Goal: Task Accomplishment & Management: Use online tool/utility

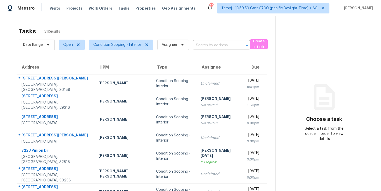
scroll to position [33, 0]
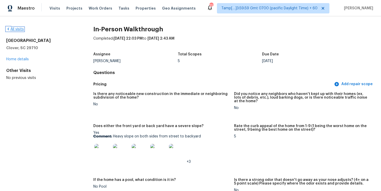
click at [23, 29] on link "All visits" at bounding box center [15, 30] width 18 height 4
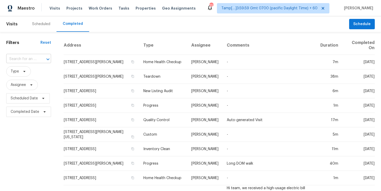
click at [22, 59] on input "text" at bounding box center [21, 59] width 30 height 8
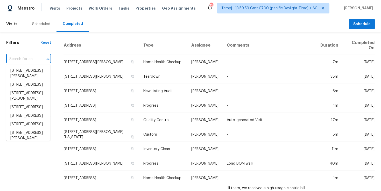
paste input "[STREET_ADDRESS][PERSON_NAME]"
type input "[STREET_ADDRESS][PERSON_NAME]"
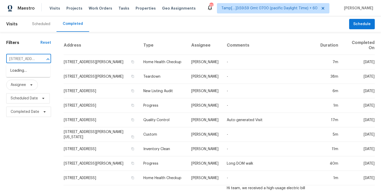
scroll to position [0, 43]
click at [31, 73] on li "[STREET_ADDRESS][PERSON_NAME]" at bounding box center [28, 74] width 44 height 14
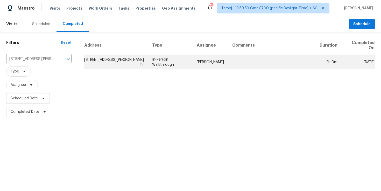
click at [180, 64] on td "In-Person Walkthrough" at bounding box center [170, 62] width 45 height 15
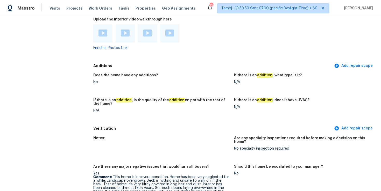
scroll to position [1299, 0]
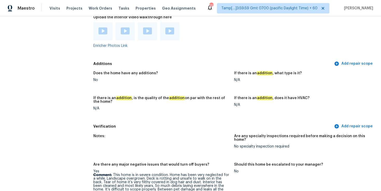
click at [103, 28] on img at bounding box center [103, 31] width 9 height 7
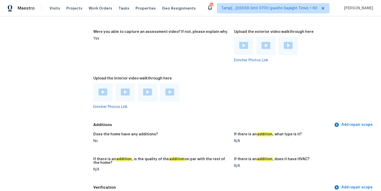
scroll to position [1236, 0]
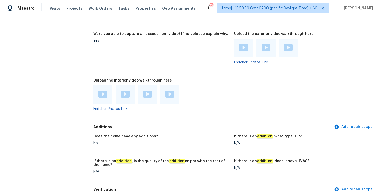
click at [127, 91] on img at bounding box center [125, 94] width 9 height 7
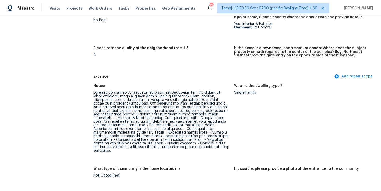
scroll to position [660, 0]
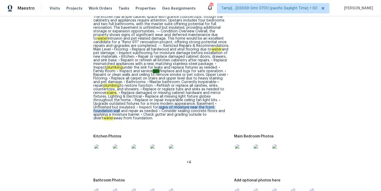
drag, startPoint x: 159, startPoint y: 100, endPoint x: 119, endPoint y: 104, distance: 39.9
click at [119, 104] on div "The home features hardwood and vinyl flooring throughout the main living areas …" at bounding box center [161, 62] width 137 height 116
copy div "signs of moisture near the front foundation wall"
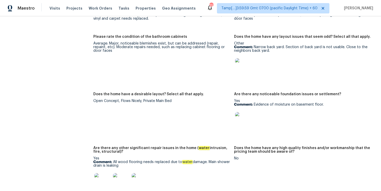
scroll to position [988, 0]
click at [245, 117] on img at bounding box center [243, 120] width 17 height 17
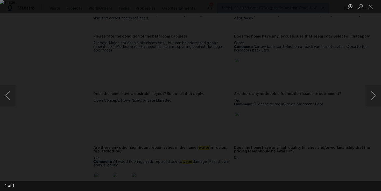
click at [345, 58] on div "Lightbox" at bounding box center [190, 95] width 381 height 191
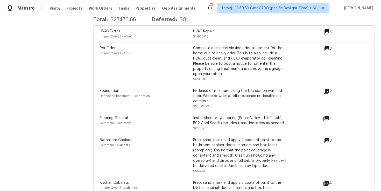
scroll to position [1590, 0]
click at [327, 89] on icon at bounding box center [326, 91] width 5 height 5
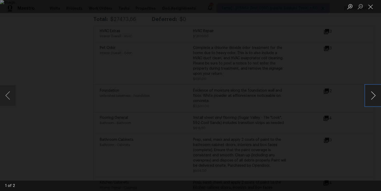
click at [371, 99] on button "Next image" at bounding box center [374, 95] width 16 height 21
click at [360, 51] on div "Lightbox" at bounding box center [190, 95] width 381 height 191
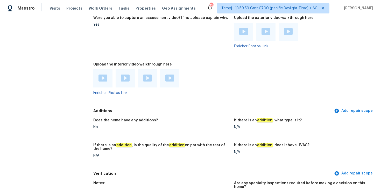
scroll to position [914, 0]
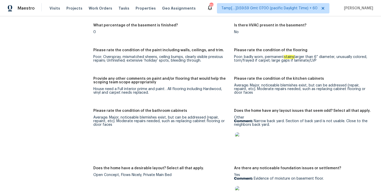
click at [249, 135] on img at bounding box center [243, 141] width 17 height 17
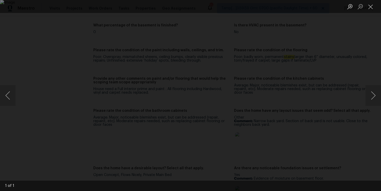
click at [361, 117] on div "Lightbox" at bounding box center [190, 95] width 381 height 191
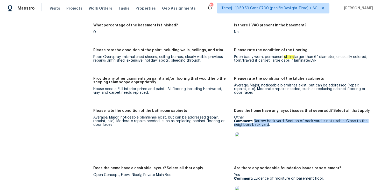
drag, startPoint x: 254, startPoint y: 114, endPoint x: 269, endPoint y: 117, distance: 15.2
click at [269, 120] on p "Comment: Narrow back yard. Section of back yard is not usable. Close to the nei…" at bounding box center [302, 123] width 137 height 7
copy p "Narrow back yard. Section of back yard is not usable. Close to the neighbors ba…"
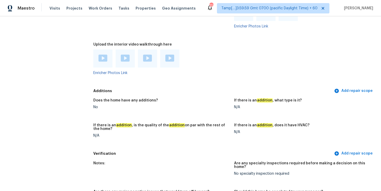
scroll to position [1271, 0]
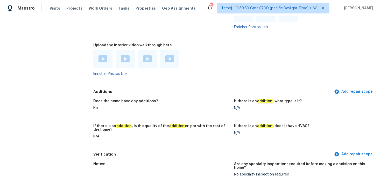
click at [147, 56] on img at bounding box center [147, 59] width 9 height 7
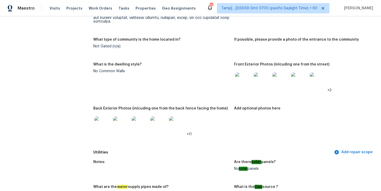
scroll to position [288, 0]
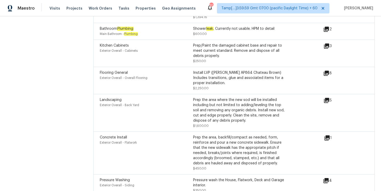
scroll to position [1880, 0]
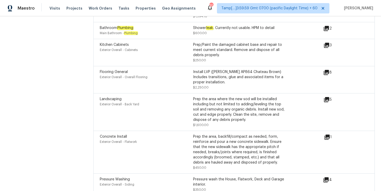
click at [225, 70] on div "Install LVP (Knighton AP864 Chateau Brown) Includes transitions, glue and assoc…" at bounding box center [239, 78] width 93 height 16
click at [281, 70] on div "Install LVP (Knighton AP864 Chateau Brown) Includes transitions, glue and assoc…" at bounding box center [239, 78] width 93 height 16
click at [286, 70] on div "Install LVP (Knighton AP864 Chateau Brown) Includes transitions, glue and assoc…" at bounding box center [239, 78] width 93 height 16
click at [252, 70] on div "Install LVP (Knighton AP864 Chateau Brown) Includes transitions, glue and assoc…" at bounding box center [239, 78] width 93 height 16
click at [323, 70] on div "Flooring General Exterior Overall - Overall Flooring Install LVP (Knighton AP86…" at bounding box center [212, 80] width 224 height 21
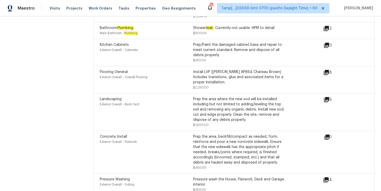
click at [330, 70] on icon at bounding box center [327, 73] width 6 height 6
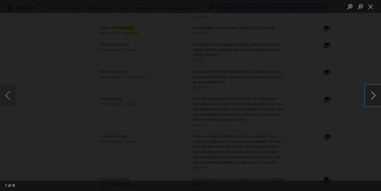
click at [376, 97] on button "Next image" at bounding box center [374, 95] width 16 height 21
click at [375, 98] on button "Next image" at bounding box center [374, 95] width 16 height 21
click at [364, 63] on div "Lightbox" at bounding box center [190, 95] width 381 height 191
click at [373, 4] on button "Close lightbox" at bounding box center [371, 6] width 10 height 9
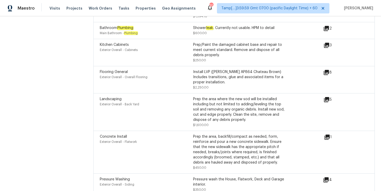
click at [325, 70] on icon at bounding box center [326, 72] width 5 height 5
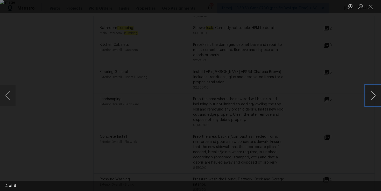
click at [377, 97] on button "Next image" at bounding box center [374, 95] width 16 height 21
click at [372, 95] on button "Next image" at bounding box center [374, 95] width 16 height 21
click at [368, 98] on button "Next image" at bounding box center [374, 95] width 16 height 21
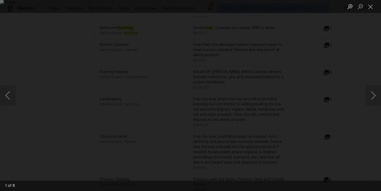
click at [343, 54] on div "Lightbox" at bounding box center [190, 95] width 381 height 191
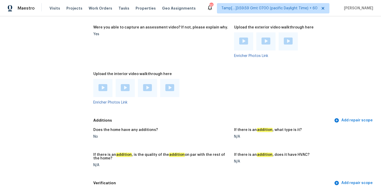
scroll to position [1244, 0]
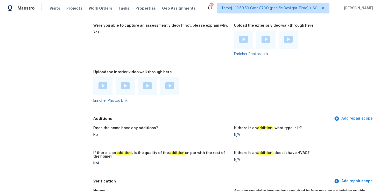
click at [174, 78] on div at bounding box center [169, 86] width 19 height 18
click at [170, 83] on img at bounding box center [170, 86] width 9 height 7
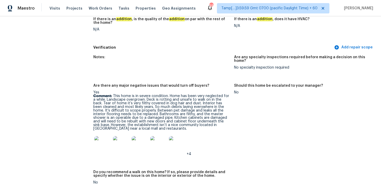
scroll to position [1599, 0]
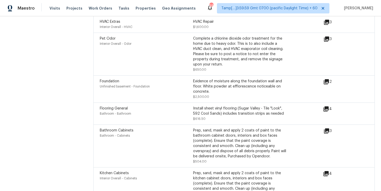
click at [328, 129] on icon at bounding box center [326, 131] width 5 height 5
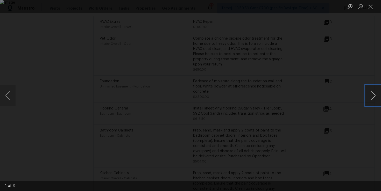
click at [371, 93] on button "Next image" at bounding box center [374, 95] width 16 height 21
click at [362, 48] on div "Lightbox" at bounding box center [190, 95] width 381 height 191
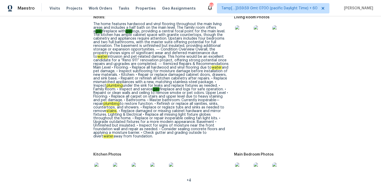
scroll to position [626, 0]
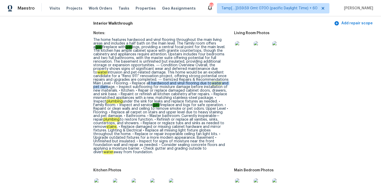
drag, startPoint x: 107, startPoint y: 80, endPoint x: 203, endPoint y: 79, distance: 95.5
click at [203, 79] on div "The home features hardwood and vinyl flooring throughout the main living areas …" at bounding box center [161, 96] width 137 height 116
drag, startPoint x: 167, startPoint y: 64, endPoint x: 195, endPoint y: 64, distance: 27.8
click at [195, 64] on div "The home features hardwood and vinyl flooring throughout the main living areas …" at bounding box center [161, 96] width 137 height 116
click at [207, 64] on div "The home features hardwood and vinyl flooring throughout the main living areas …" at bounding box center [161, 96] width 137 height 116
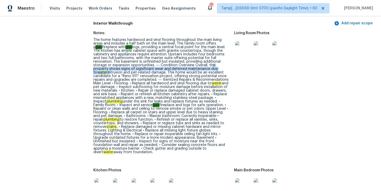
drag, startPoint x: 179, startPoint y: 61, endPoint x: 191, endPoint y: 66, distance: 13.4
click at [191, 66] on div "The home features hardwood and vinyl flooring throughout the main living areas …" at bounding box center [161, 96] width 137 height 116
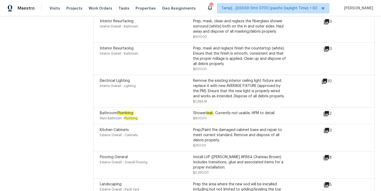
click at [330, 111] on icon at bounding box center [327, 114] width 6 height 6
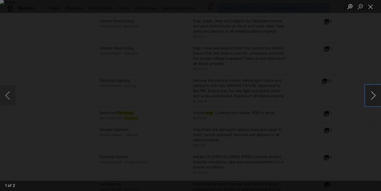
click at [373, 96] on button "Next image" at bounding box center [374, 95] width 16 height 21
click at [364, 69] on div "Lightbox" at bounding box center [190, 95] width 381 height 191
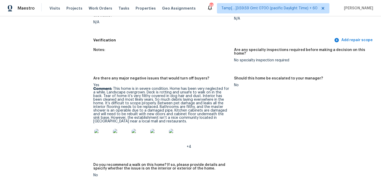
scroll to position [1702, 0]
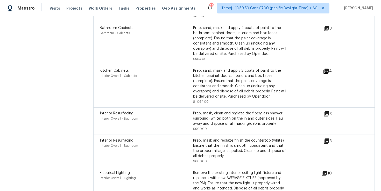
click at [326, 112] on icon at bounding box center [326, 114] width 5 height 5
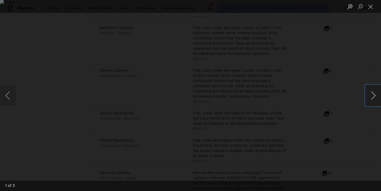
click at [375, 96] on button "Next image" at bounding box center [374, 95] width 16 height 21
click at [372, 7] on button "Close lightbox" at bounding box center [371, 6] width 10 height 9
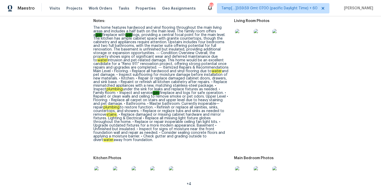
scroll to position [1043, 0]
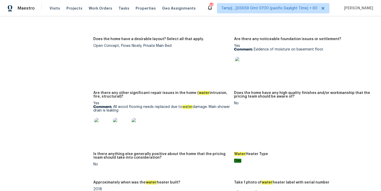
click at [105, 119] on img at bounding box center [102, 126] width 17 height 17
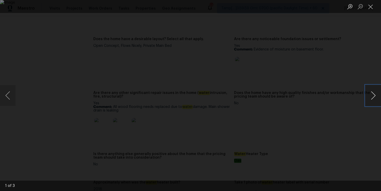
click at [375, 101] on button "Next image" at bounding box center [374, 95] width 16 height 21
click at [370, 95] on button "Next image" at bounding box center [374, 95] width 16 height 21
click at [369, 101] on button "Next image" at bounding box center [374, 95] width 16 height 21
click at [362, 81] on div "Lightbox" at bounding box center [190, 95] width 381 height 191
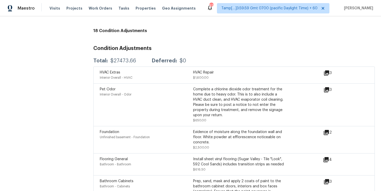
scroll to position [1552, 0]
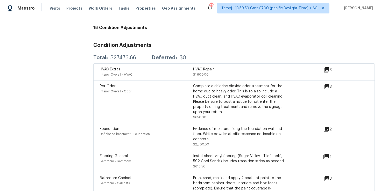
click at [327, 84] on icon at bounding box center [327, 87] width 6 height 6
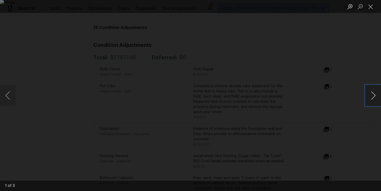
click at [375, 98] on button "Next image" at bounding box center [374, 95] width 16 height 21
click at [371, 9] on button "Close lightbox" at bounding box center [371, 6] width 10 height 9
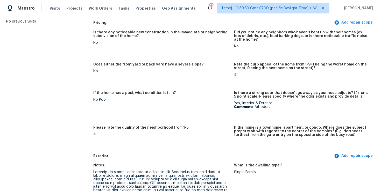
scroll to position [0, 0]
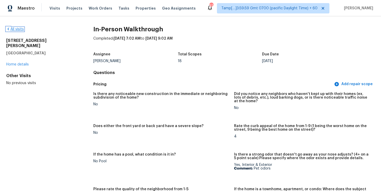
click at [22, 29] on link "All visits" at bounding box center [15, 30] width 18 height 4
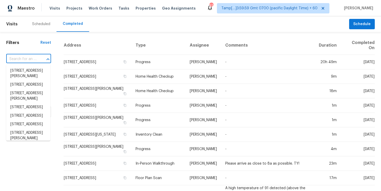
click at [30, 61] on input "text" at bounding box center [21, 59] width 30 height 8
paste input "132 Sagewood Ct, Apopka, FL 32703"
type input "132 Sagewood Ct, Apopka, FL 32703"
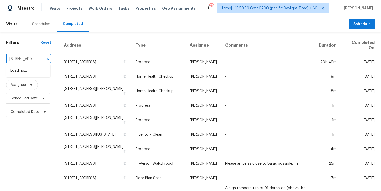
scroll to position [0, 36]
click at [35, 71] on li "132 Sagewood Ct, Apopka, FL 32703" at bounding box center [28, 71] width 44 height 9
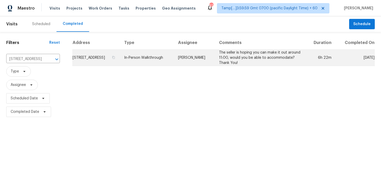
click at [174, 54] on td "In-Person Walkthrough" at bounding box center [147, 58] width 54 height 16
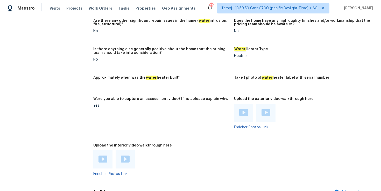
scroll to position [1046, 0]
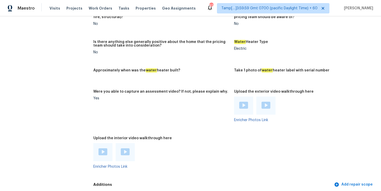
click at [97, 143] on div at bounding box center [102, 152] width 19 height 18
click at [103, 149] on img at bounding box center [103, 152] width 9 height 7
click at [118, 150] on div at bounding box center [125, 152] width 19 height 18
click at [125, 149] on img at bounding box center [125, 152] width 9 height 7
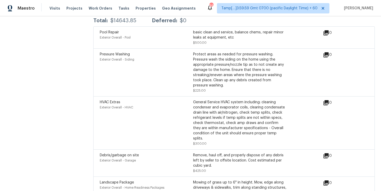
scroll to position [1412, 0]
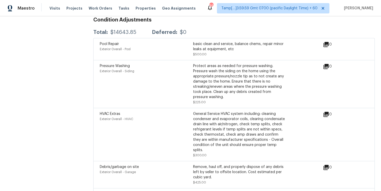
click at [241, 120] on div "General Service HVAC system including: cleaning condenser and evaporator coils,…" at bounding box center [239, 133] width 93 height 42
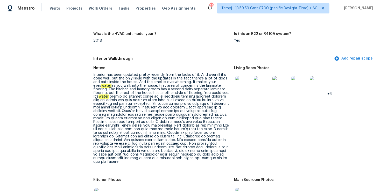
scroll to position [621, 0]
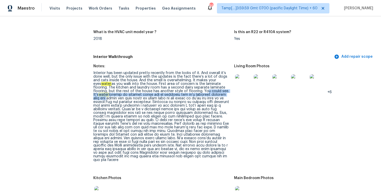
drag, startPoint x: 180, startPoint y: 91, endPoint x: 225, endPoint y: 95, distance: 45.9
click at [225, 95] on div "Interior has been updated pretty recently from the looks of it. And overall it’…" at bounding box center [161, 116] width 137 height 91
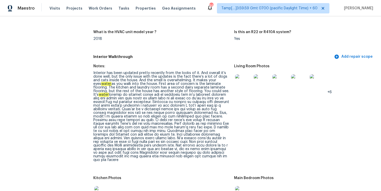
click at [267, 141] on figure "Living Room Photos +6" at bounding box center [304, 118] width 141 height 106
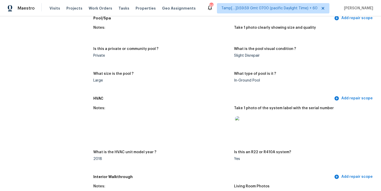
scroll to position [500, 0]
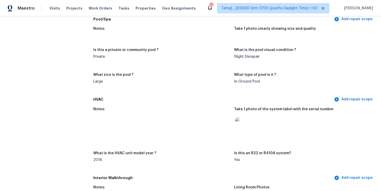
click at [240, 132] on img at bounding box center [243, 126] width 17 height 17
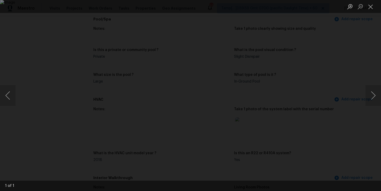
click at [343, 77] on div "Lightbox" at bounding box center [190, 95] width 381 height 191
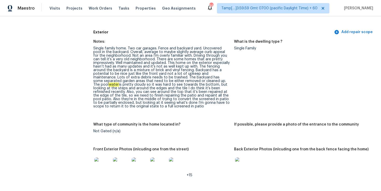
scroll to position [182, 0]
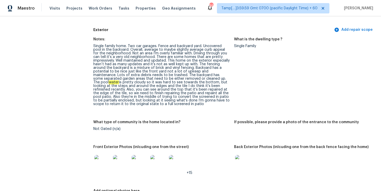
click at [102, 161] on img at bounding box center [102, 163] width 17 height 17
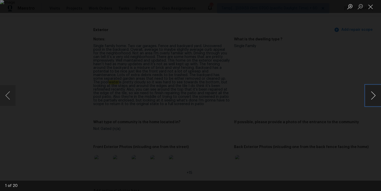
click at [371, 94] on button "Next image" at bounding box center [374, 95] width 16 height 21
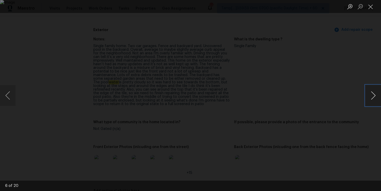
click at [371, 94] on button "Next image" at bounding box center [374, 95] width 16 height 21
click at [371, 95] on button "Next image" at bounding box center [374, 95] width 16 height 21
click at [16, 94] on div "Lightbox" at bounding box center [190, 95] width 381 height 191
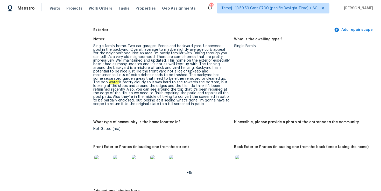
click at [176, 160] on img at bounding box center [177, 163] width 17 height 17
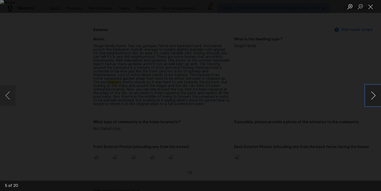
click at [375, 97] on button "Next image" at bounding box center [374, 95] width 16 height 21
click at [374, 98] on button "Next image" at bounding box center [374, 95] width 16 height 21
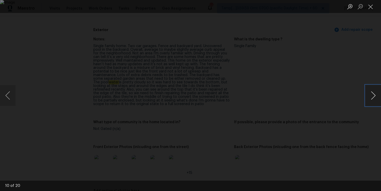
click at [372, 98] on button "Next image" at bounding box center [374, 95] width 16 height 21
click at [372, 99] on button "Next image" at bounding box center [374, 95] width 16 height 21
click at [372, 100] on button "Next image" at bounding box center [374, 95] width 16 height 21
click at [10, 95] on button "Previous image" at bounding box center [8, 95] width 16 height 21
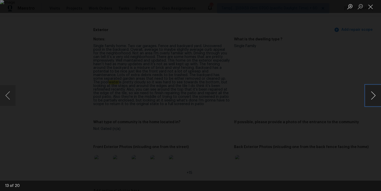
click at [373, 97] on button "Next image" at bounding box center [374, 95] width 16 height 21
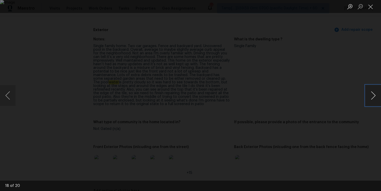
click at [373, 97] on button "Next image" at bounding box center [374, 95] width 16 height 21
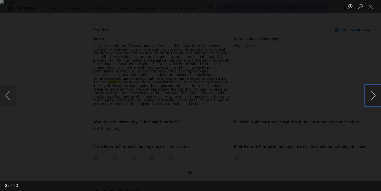
click at [373, 97] on button "Next image" at bounding box center [374, 95] width 16 height 21
click at [365, 51] on div "Lightbox" at bounding box center [190, 95] width 381 height 191
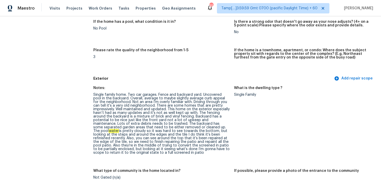
scroll to position [0, 0]
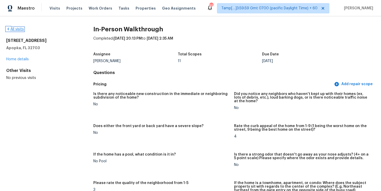
click at [22, 28] on link "All visits" at bounding box center [15, 30] width 18 height 4
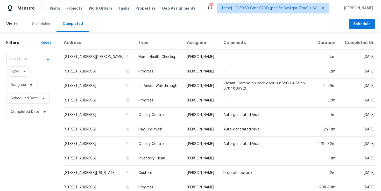
click at [27, 61] on input "text" at bounding box center [21, 59] width 30 height 8
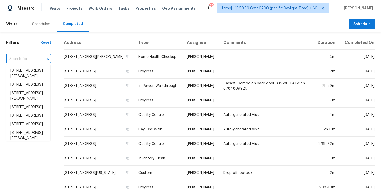
paste input "8739 Ricardo Ln, Jacksonville, FL 32216"
type input "8739 Ricardo Ln, Jacksonville, FL 32216"
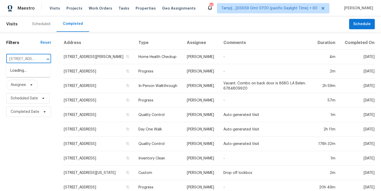
scroll to position [0, 40]
click at [28, 72] on li "8739 Ricardo Ln, Jacksonville, FL 32216" at bounding box center [28, 74] width 44 height 14
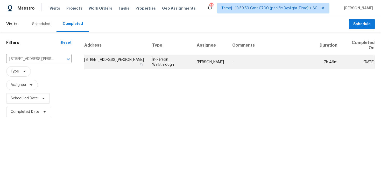
click at [164, 65] on td "In-Person Walkthrough" at bounding box center [170, 62] width 45 height 15
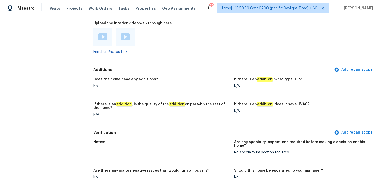
scroll to position [1074, 0]
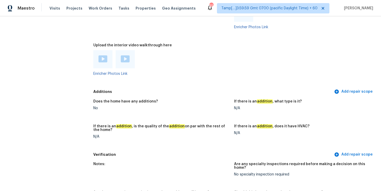
click at [102, 56] on img at bounding box center [103, 59] width 9 height 7
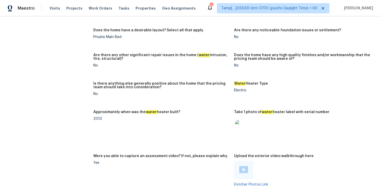
scroll to position [988, 0]
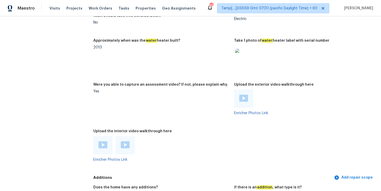
click at [147, 154] on div "Enricher Photos Link" at bounding box center [161, 148] width 137 height 25
click at [126, 142] on img at bounding box center [125, 145] width 9 height 7
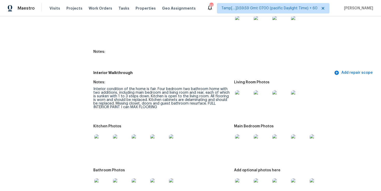
scroll to position [1458, 0]
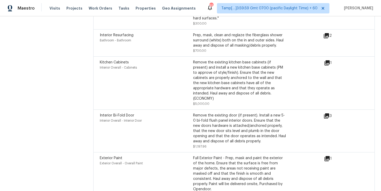
click at [327, 114] on icon at bounding box center [326, 116] width 5 height 5
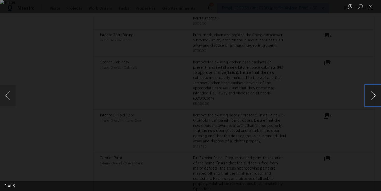
click at [375, 94] on button "Next image" at bounding box center [374, 95] width 16 height 21
click at [373, 6] on button "Close lightbox" at bounding box center [371, 6] width 10 height 9
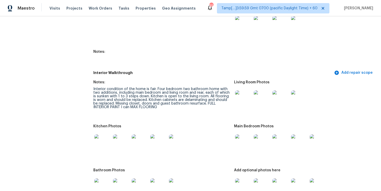
scroll to position [1382, 0]
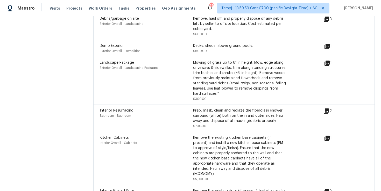
click at [327, 109] on icon at bounding box center [326, 111] width 5 height 5
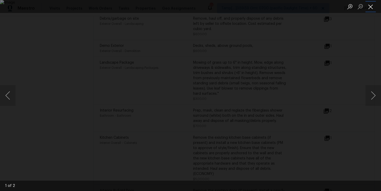
click at [373, 6] on button "Close lightbox" at bounding box center [371, 6] width 10 height 9
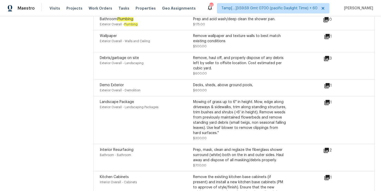
scroll to position [1318, 0]
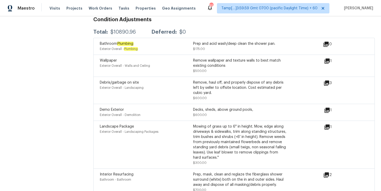
click at [329, 59] on icon at bounding box center [327, 61] width 5 height 5
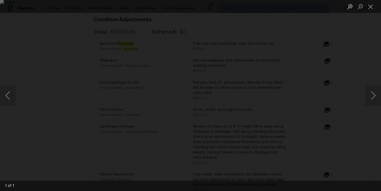
click at [329, 54] on div "Lightbox" at bounding box center [190, 95] width 381 height 191
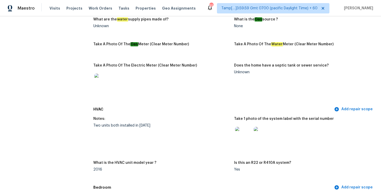
scroll to position [216, 0]
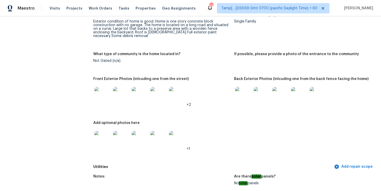
click at [247, 96] on img at bounding box center [243, 95] width 17 height 17
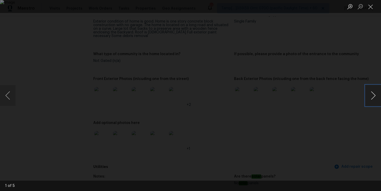
click at [374, 95] on button "Next image" at bounding box center [374, 95] width 16 height 21
click at [373, 97] on button "Next image" at bounding box center [374, 95] width 16 height 21
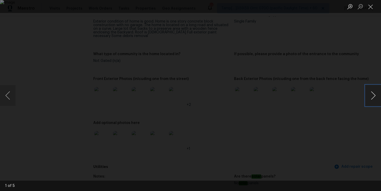
click at [377, 98] on button "Next image" at bounding box center [374, 95] width 16 height 21
click at [376, 97] on button "Next image" at bounding box center [374, 95] width 16 height 21
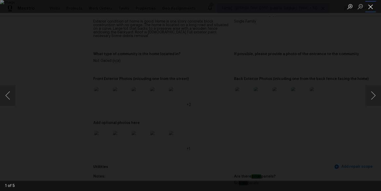
click at [371, 8] on button "Close lightbox" at bounding box center [371, 6] width 10 height 9
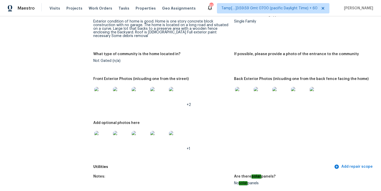
click at [174, 142] on img at bounding box center [177, 139] width 17 height 17
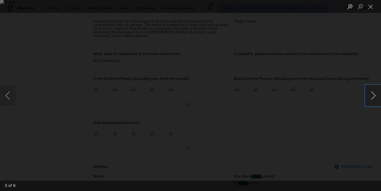
click at [374, 99] on button "Next image" at bounding box center [374, 95] width 16 height 21
click at [15, 98] on button "Previous image" at bounding box center [8, 95] width 16 height 21
click at [348, 116] on div "Lightbox" at bounding box center [190, 95] width 381 height 191
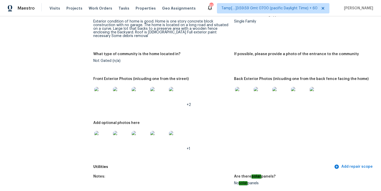
scroll to position [204, 0]
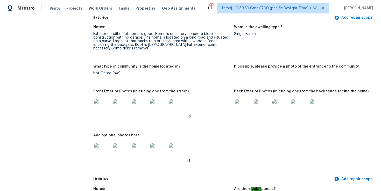
click at [99, 107] on img at bounding box center [102, 108] width 17 height 17
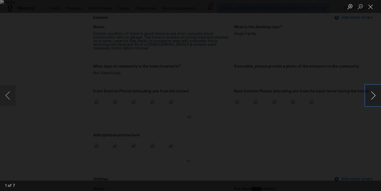
click at [375, 97] on button "Next image" at bounding box center [374, 95] width 16 height 21
click at [352, 4] on button "Zoom in" at bounding box center [350, 6] width 10 height 9
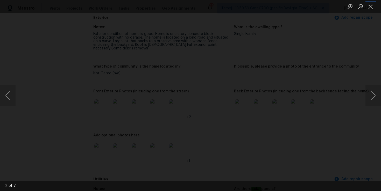
click at [370, 7] on button "Close lightbox" at bounding box center [371, 6] width 10 height 9
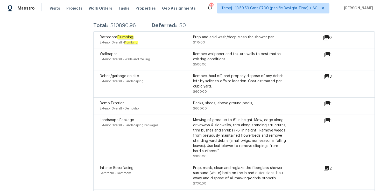
scroll to position [1271, 0]
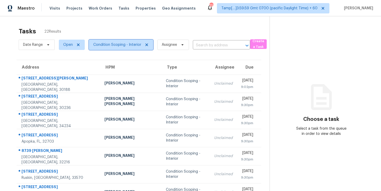
click at [128, 47] on span "Condition Scoping - Interior" at bounding box center [117, 44] width 48 height 5
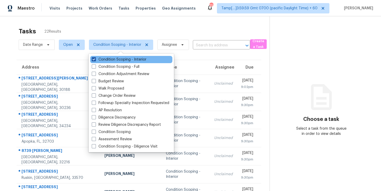
click at [118, 59] on label "Condition Scoping - Interior" at bounding box center [119, 59] width 55 height 5
click at [95, 59] on input "Condition Scoping - Interior" at bounding box center [93, 58] width 3 height 3
checkbox input "false"
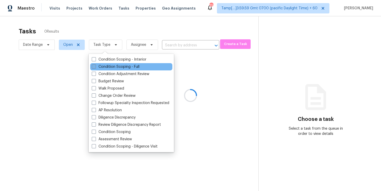
click at [118, 66] on label "Condition Scoping - Full" at bounding box center [116, 66] width 48 height 5
click at [95, 66] on input "Condition Scoping - Full" at bounding box center [93, 65] width 3 height 3
checkbox input "true"
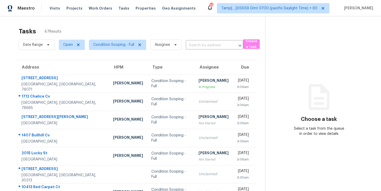
click at [198, 29] on div "Tasks 47 Results" at bounding box center [142, 31] width 247 height 13
click at [107, 45] on span "Condition Scoping - Full" at bounding box center [113, 44] width 41 height 5
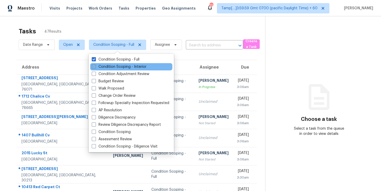
click at [112, 65] on label "Condition Scoping - Interior" at bounding box center [119, 66] width 55 height 5
click at [95, 65] on input "Condition Scoping - Interior" at bounding box center [93, 65] width 3 height 3
checkbox input "true"
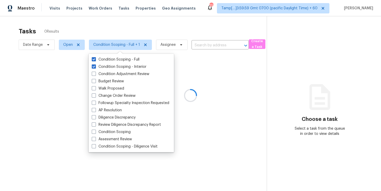
click at [128, 26] on div at bounding box center [190, 95] width 381 height 191
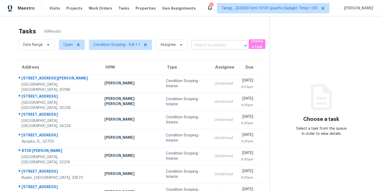
click at [208, 43] on input "text" at bounding box center [213, 46] width 43 height 8
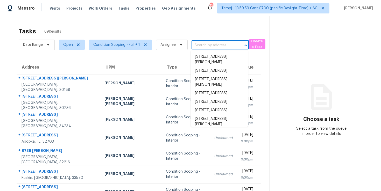
paste input "133 Whitfield Way, Woodstock, GA 30188"
type input "133 Whitfield Way, Woodstock, GA 30188"
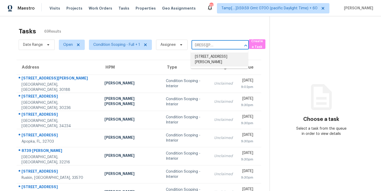
click at [217, 57] on li "133 Whitfield Way, Woodstock, GA 30188" at bounding box center [219, 60] width 57 height 14
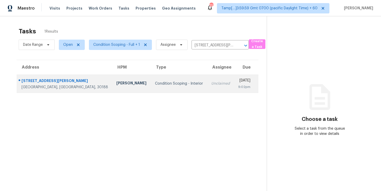
click at [234, 84] on td "Thu, Oct 9th 2025 9:02pm" at bounding box center [246, 84] width 24 height 18
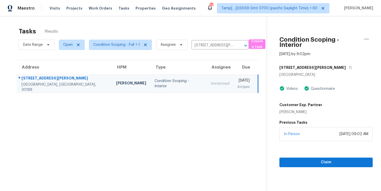
click at [305, 138] on div "In-Person October 09, 2025 at 09:02 AM" at bounding box center [326, 134] width 93 height 14
click at [306, 162] on span "Claim" at bounding box center [326, 163] width 85 height 6
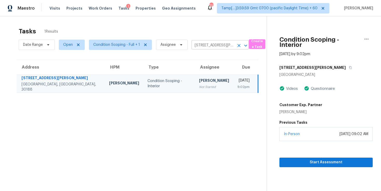
click at [212, 46] on input "133 Whitfield Way, Woodstock, GA 30188" at bounding box center [213, 46] width 43 height 8
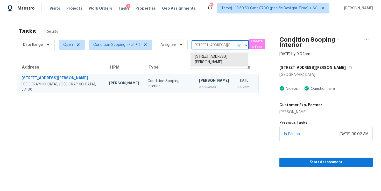
click at [212, 46] on input "133 Whitfield Way, Woodstock, GA 30188" at bounding box center [213, 46] width 43 height 8
paste input "2240 Reserve Cir, Jonesboro, GA 30236"
type input "2240 Reserve Cir, Jonesboro, GA 30236"
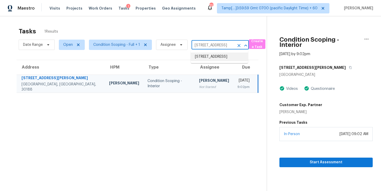
click at [216, 56] on li "2240 Reserve Cir, Jonesboro, GA 30236" at bounding box center [219, 57] width 57 height 9
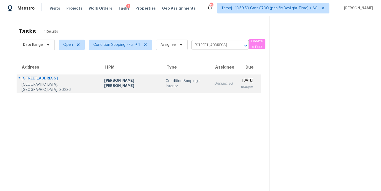
click at [241, 90] on div "9:30pm" at bounding box center [247, 87] width 12 height 5
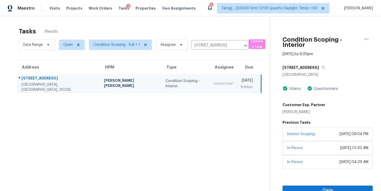
scroll to position [16, 0]
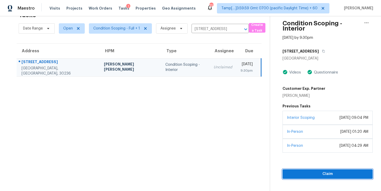
click at [311, 176] on span "Claim" at bounding box center [328, 174] width 82 height 6
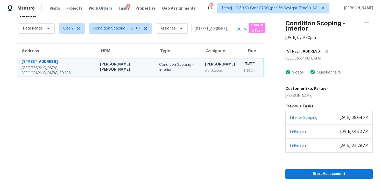
click at [200, 30] on input "2240 Reserve Cir, Jonesboro, GA 30236" at bounding box center [213, 29] width 43 height 8
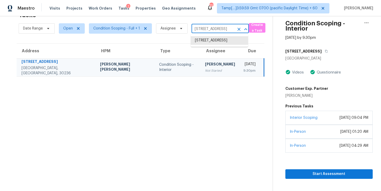
click at [200, 30] on input "2240 Reserve Cir, Jonesboro, GA 30236" at bounding box center [213, 29] width 43 height 8
paste input "1138 47th St, Sarasota, FL 34234"
type input "1138 47th St, Sarasota, FL 34234"
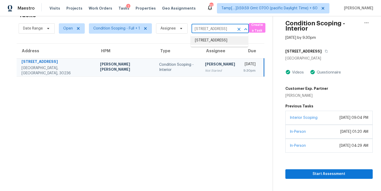
click at [222, 42] on li "1138 47th St, Sarasota, FL 34234" at bounding box center [219, 40] width 57 height 9
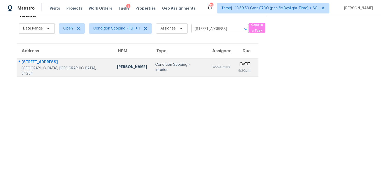
click at [207, 67] on td "Unclaimed" at bounding box center [220, 67] width 27 height 18
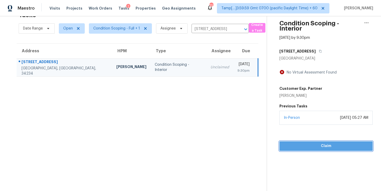
click at [302, 146] on span "Claim" at bounding box center [326, 146] width 85 height 6
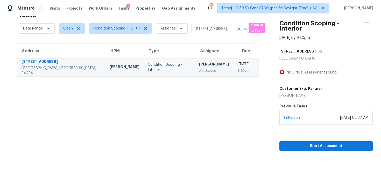
click at [218, 29] on input "1138 47th St, Sarasota, FL 34234" at bounding box center [213, 29] width 43 height 8
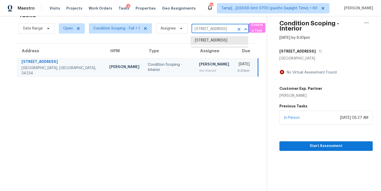
click at [218, 29] on input "1138 47th St, Sarasota, FL 34234" at bounding box center [213, 29] width 43 height 8
paste input "32 Sagewood Ct, Apopka, FL 32703"
type input "132 Sagewood Ct, Apopka, FL 32703"
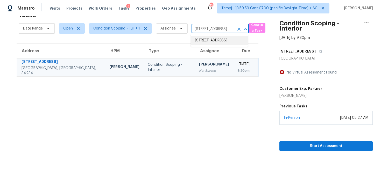
click at [219, 40] on li "132 Sagewood Ct, Apopka, FL 32703" at bounding box center [219, 40] width 57 height 9
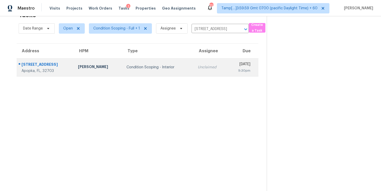
click at [228, 62] on td "Thu, Oct 9th 2025 9:30pm" at bounding box center [243, 67] width 31 height 18
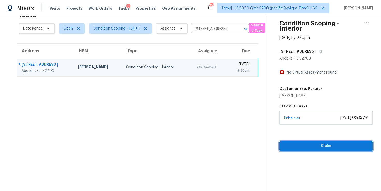
click at [300, 146] on span "Claim" at bounding box center [326, 146] width 85 height 6
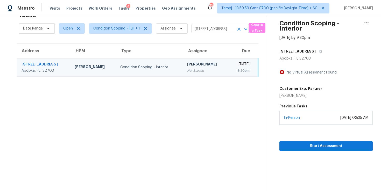
click at [216, 28] on input "132 Sagewood Ct, Apopka, FL 32703" at bounding box center [213, 29] width 43 height 8
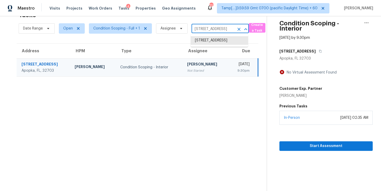
click at [216, 28] on input "132 Sagewood Ct, Apopka, FL 32703" at bounding box center [213, 29] width 43 height 8
paste input "8739 Ricardo Ln, Jacksonville, FL 32216"
type input "8739 Ricardo Ln, Jacksonville, FL 32216"
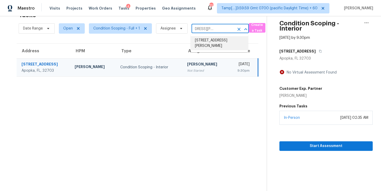
click at [221, 41] on li "8739 Ricardo Ln, Jacksonville, FL 32216" at bounding box center [219, 43] width 57 height 14
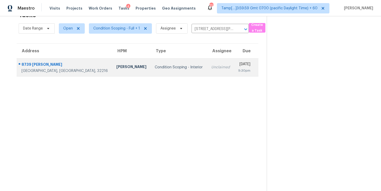
click at [234, 67] on td "Thu, Oct 9th 2025 9:30pm" at bounding box center [246, 67] width 24 height 18
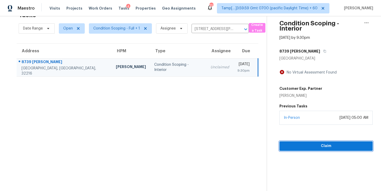
click at [304, 147] on span "Claim" at bounding box center [326, 146] width 85 height 6
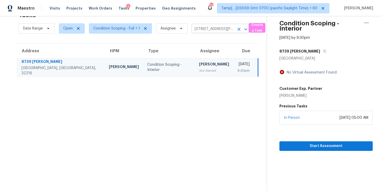
click at [209, 30] on input "8739 Ricardo Ln, Jacksonville, FL 32216" at bounding box center [213, 29] width 43 height 8
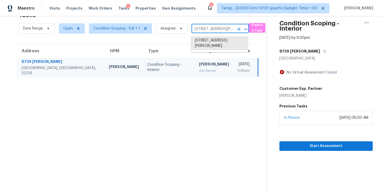
click at [209, 30] on input "8739 Ricardo Ln, Jacksonville, FL 32216" at bounding box center [213, 29] width 43 height 8
paste input "133 Whitfield Way, Woodstock, GA 30188"
type input "133 Whitfield Way, Woodstock, GA 30188"
click at [215, 39] on li "133 Whitfield Way, Woodstock, GA 30188" at bounding box center [219, 43] width 57 height 14
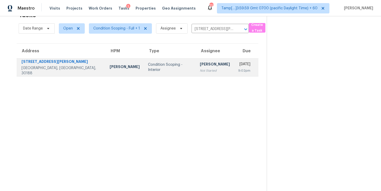
click at [207, 68] on td "Anand Prasad Not Started" at bounding box center [215, 67] width 38 height 18
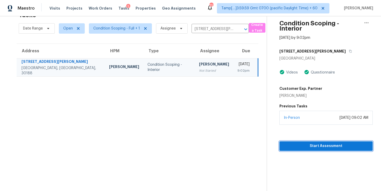
click at [298, 145] on span "Start Assessment" at bounding box center [326, 146] width 85 height 6
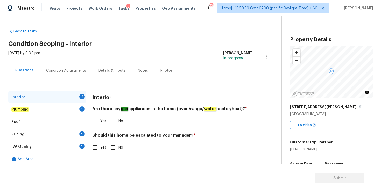
click at [97, 122] on input "Yes" at bounding box center [95, 121] width 11 height 11
checkbox input "true"
click at [95, 149] on input "Yes" at bounding box center [95, 147] width 11 height 11
checkbox input "true"
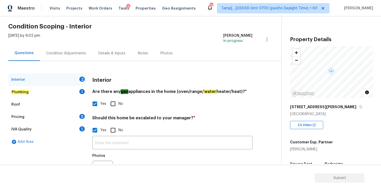
scroll to position [28, 0]
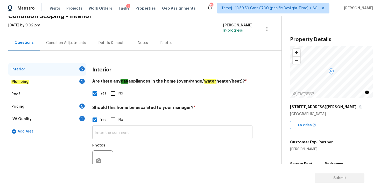
click at [143, 133] on input "text" at bounding box center [172, 133] width 160 height 12
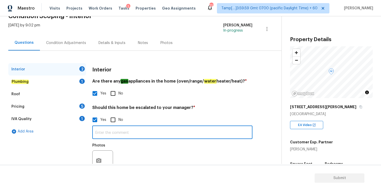
paste input "signs of moisture near the front foundation wall"
type input "signs of moisture near the front foundation wall"
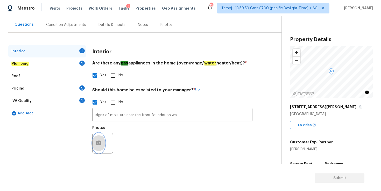
click at [98, 137] on button "button" at bounding box center [99, 143] width 12 height 20
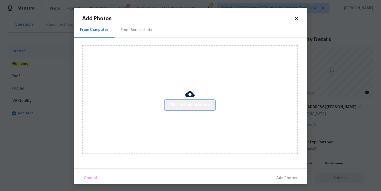
click at [170, 109] on button "Click to Upload Photos" at bounding box center [190, 106] width 50 height 10
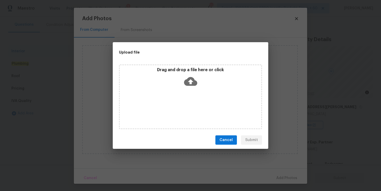
click at [190, 82] on icon at bounding box center [190, 81] width 13 height 13
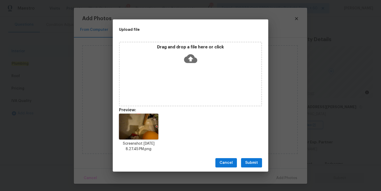
click at [259, 160] on button "Submit" at bounding box center [251, 164] width 21 height 10
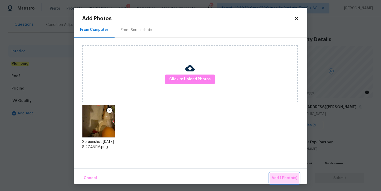
click at [279, 177] on span "Add 1 Photo(s)" at bounding box center [285, 178] width 26 height 6
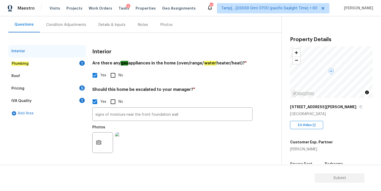
click at [29, 64] on div "Plumbing 1" at bounding box center [47, 64] width 78 height 12
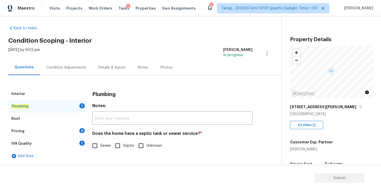
scroll to position [3, 0]
click at [97, 148] on input "Sewer" at bounding box center [95, 146] width 11 height 11
checkbox input "true"
click at [37, 119] on div "Roof" at bounding box center [47, 119] width 78 height 12
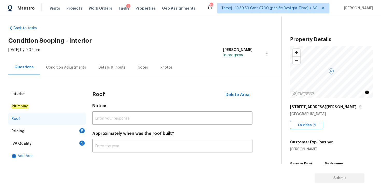
click at [37, 131] on div "Pricing 5" at bounding box center [47, 131] width 78 height 12
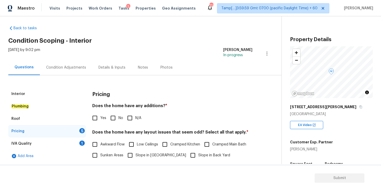
click at [132, 119] on input "N/A" at bounding box center [130, 118] width 11 height 11
checkbox input "true"
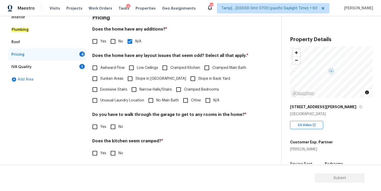
click at [185, 104] on input "Other" at bounding box center [185, 100] width 11 height 11
checkbox input "true"
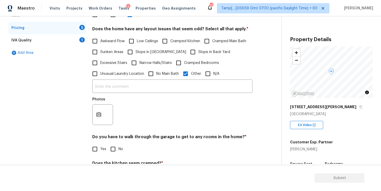
scroll to position [119, 0]
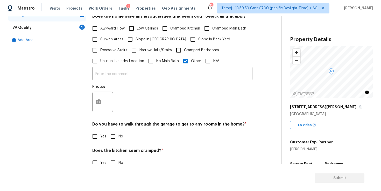
click at [136, 66] on label "Unusual Laundry Location" at bounding box center [117, 61] width 55 height 11
click at [100, 66] on input "Unusual Laundry Location" at bounding box center [95, 61] width 11 height 11
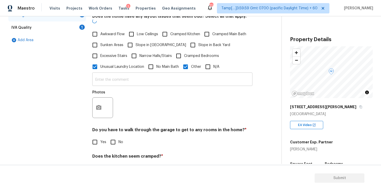
click at [135, 74] on input "text" at bounding box center [172, 80] width 160 height 12
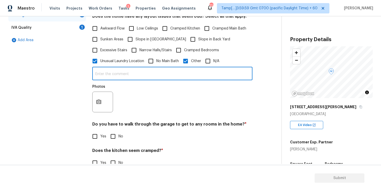
click at [97, 61] on input "Unusual Laundry Location" at bounding box center [95, 61] width 11 height 11
checkbox input "false"
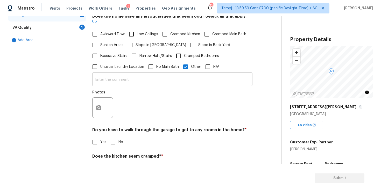
click at [109, 74] on input "text" at bounding box center [172, 80] width 160 height 12
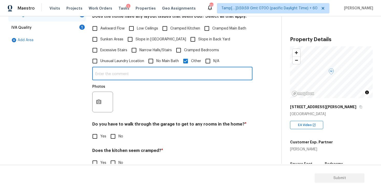
paste input "Narrow back yard. Section of back yard is not usable. Close to the neighbors ba…"
type input "Narrow back yard. Section of back yard is not usable. Close to the neighbors ba…"
click at [104, 102] on button "button" at bounding box center [99, 102] width 12 height 20
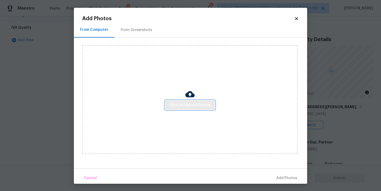
click at [186, 105] on span "Click to Upload Photos" at bounding box center [190, 105] width 42 height 6
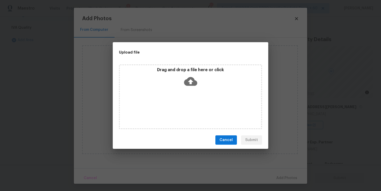
click at [194, 77] on icon at bounding box center [190, 81] width 13 height 13
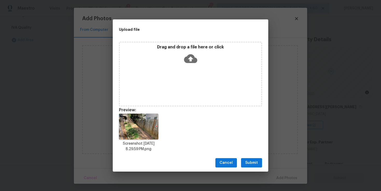
click at [254, 165] on span "Submit" at bounding box center [251, 163] width 13 height 6
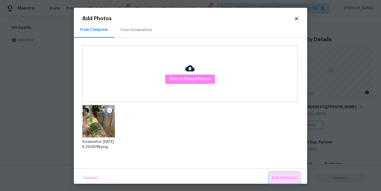
click at [284, 176] on span "Add 1 Photo(s)" at bounding box center [285, 178] width 26 height 6
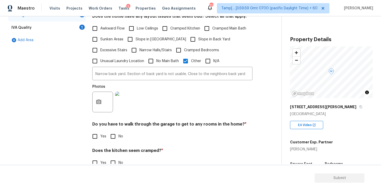
click at [114, 136] on input "No" at bounding box center [113, 136] width 11 height 11
checkbox input "true"
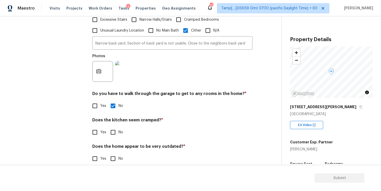
click at [113, 134] on input "No" at bounding box center [113, 132] width 11 height 11
checkbox input "true"
click at [114, 159] on input "No" at bounding box center [113, 159] width 11 height 11
checkbox input "true"
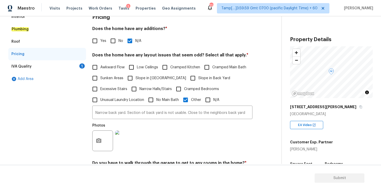
click at [37, 64] on div "IVA Quality 1" at bounding box center [47, 66] width 78 height 12
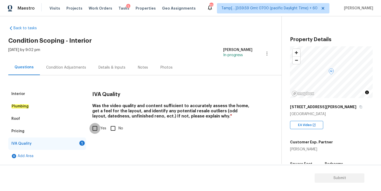
click at [96, 128] on input "Yes" at bounding box center [95, 128] width 11 height 11
checkbox input "true"
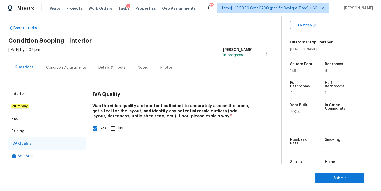
scroll to position [104, 0]
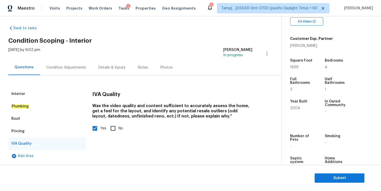
click at [68, 68] on div "Condition Adjustments" at bounding box center [66, 67] width 40 height 5
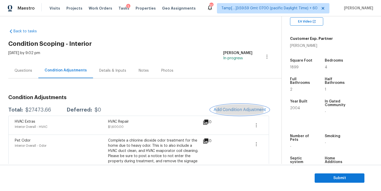
click at [236, 108] on span "Add Condition Adjustment" at bounding box center [240, 110] width 52 height 5
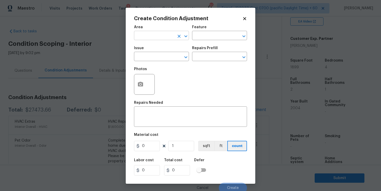
click at [162, 35] on input "text" at bounding box center [154, 36] width 40 height 8
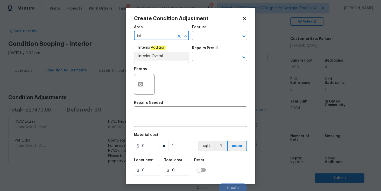
click at [155, 56] on li "Interior Overall" at bounding box center [161, 56] width 55 height 9
type input "Interior Overall"
click at [155, 56] on input "text" at bounding box center [154, 57] width 40 height 8
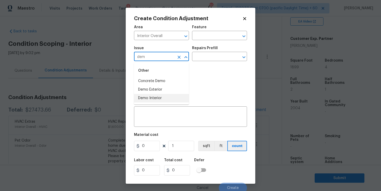
click at [153, 97] on li "Demo Interior" at bounding box center [161, 98] width 55 height 9
type input "Demo Interior"
click at [204, 35] on input "text" at bounding box center [212, 36] width 40 height 8
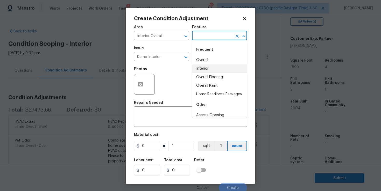
click at [211, 67] on li "Interior" at bounding box center [219, 69] width 55 height 9
type input "Interior"
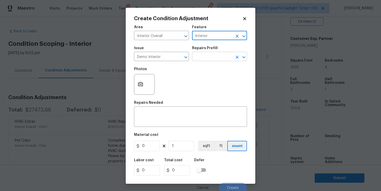
click at [211, 57] on input "text" at bounding box center [212, 57] width 40 height 8
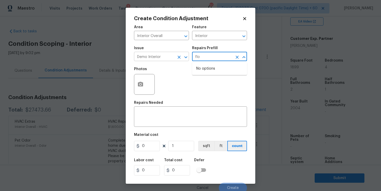
type input "flo"
click at [167, 57] on input "Demo Interior" at bounding box center [154, 57] width 40 height 8
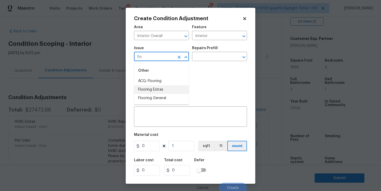
click at [161, 89] on li "Flooring Extras" at bounding box center [161, 90] width 55 height 9
type input "Flooring Extras"
click at [211, 56] on input "text" at bounding box center [212, 57] width 40 height 8
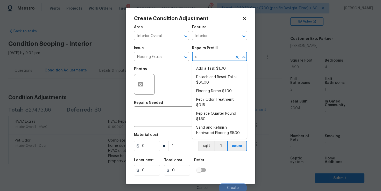
type input "de"
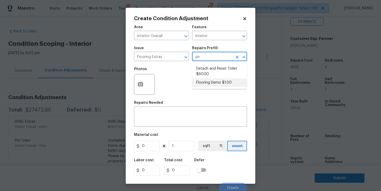
click at [211, 84] on li "Flooring Demo $1.00" at bounding box center [219, 83] width 55 height 9
type input "Overall Flooring"
type textarea "Demo existing flooring."
type input "1"
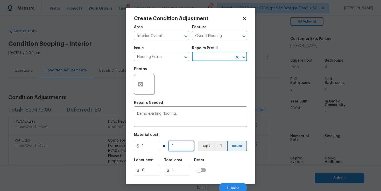
click at [176, 145] on input "1" at bounding box center [181, 146] width 26 height 10
type input "18"
type input "189"
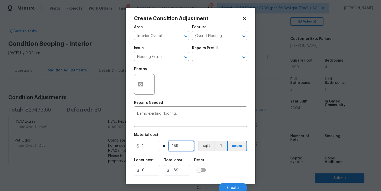
type input "1899"
click at [229, 167] on div "Labor cost 0 Total cost 1899 Defer" at bounding box center [190, 167] width 113 height 23
click at [142, 82] on icon "button" at bounding box center [141, 84] width 6 height 6
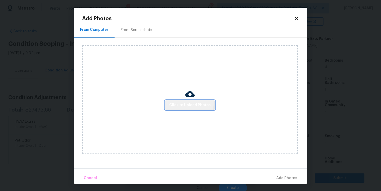
click at [179, 101] on button "Click to Upload Photos" at bounding box center [190, 106] width 50 height 10
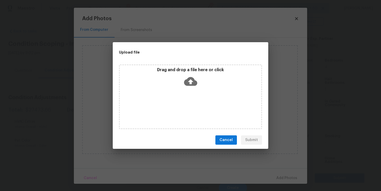
click at [191, 80] on icon at bounding box center [190, 81] width 13 height 13
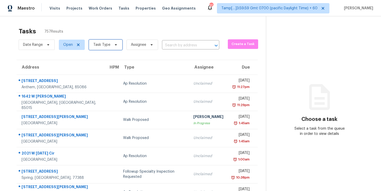
click at [114, 45] on icon at bounding box center [116, 45] width 4 height 4
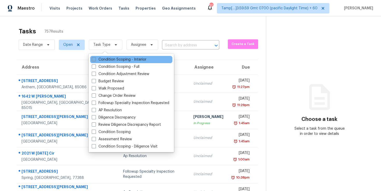
click at [114, 60] on label "Condition Scoping - Interior" at bounding box center [119, 59] width 55 height 5
click at [95, 60] on input "Condition Scoping - Interior" at bounding box center [93, 58] width 3 height 3
checkbox input "true"
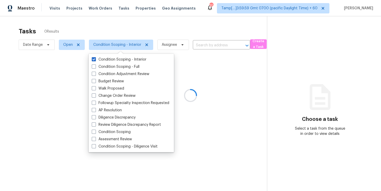
click at [142, 26] on div at bounding box center [190, 95] width 381 height 191
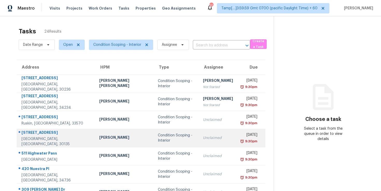
scroll to position [79, 0]
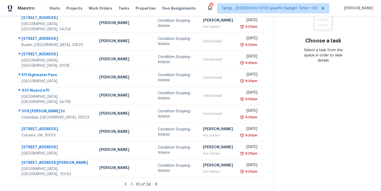
click at [154, 182] on icon at bounding box center [156, 184] width 5 height 5
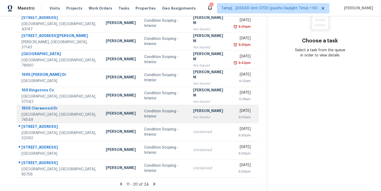
scroll to position [0, 0]
